Goal: Task Accomplishment & Management: Manage account settings

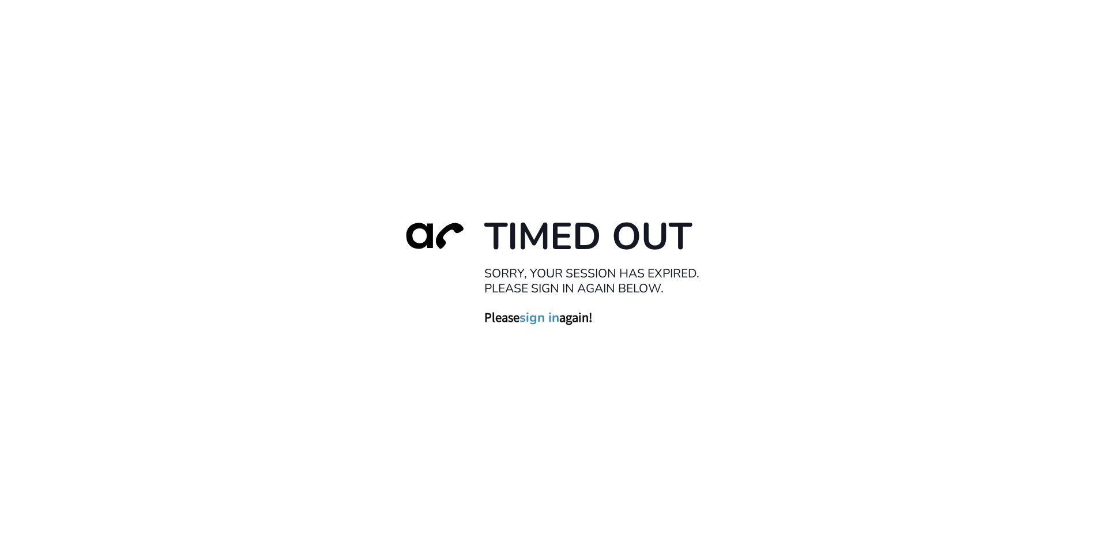
click at [537, 318] on link "sign in" at bounding box center [540, 317] width 40 height 16
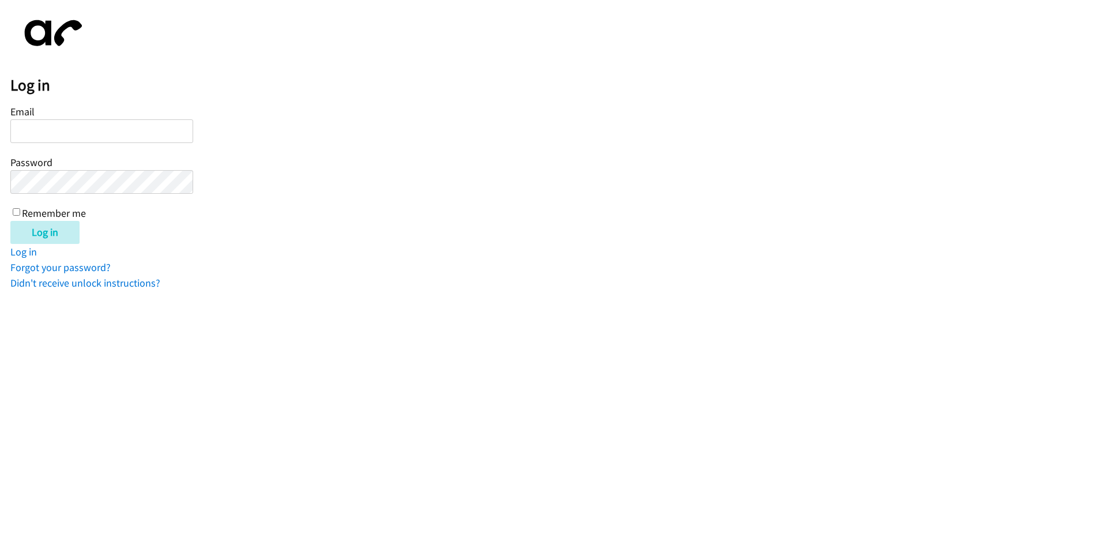
click at [76, 130] on input "Email" at bounding box center [101, 131] width 183 height 24
type input "[EMAIL_ADDRESS][DOMAIN_NAME]"
click at [17, 212] on input "Remember me" at bounding box center [16, 211] width 7 height 7
checkbox input "true"
click at [24, 225] on input "Log in" at bounding box center [44, 232] width 69 height 23
